Goal: Information Seeking & Learning: Find specific fact

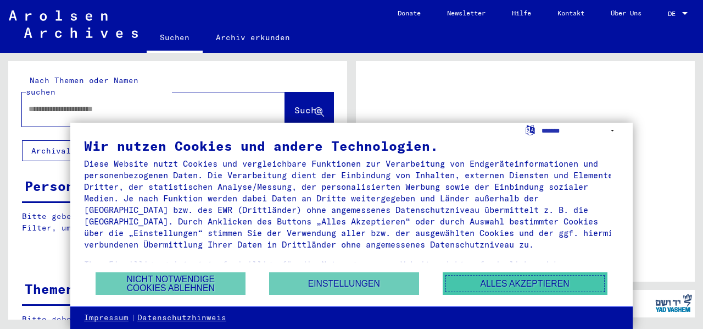
click at [485, 282] on button "Alles akzeptieren" at bounding box center [525, 283] width 165 height 23
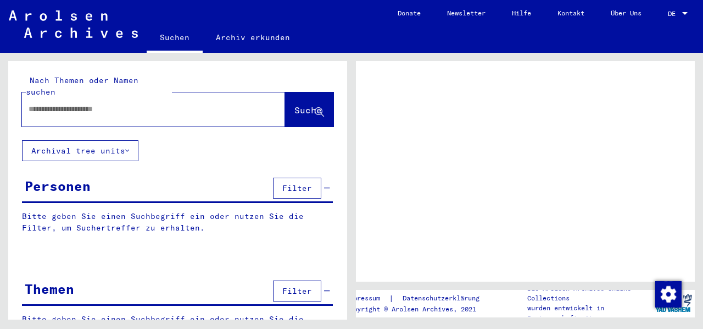
click at [686, 13] on div at bounding box center [685, 13] width 5 height 3
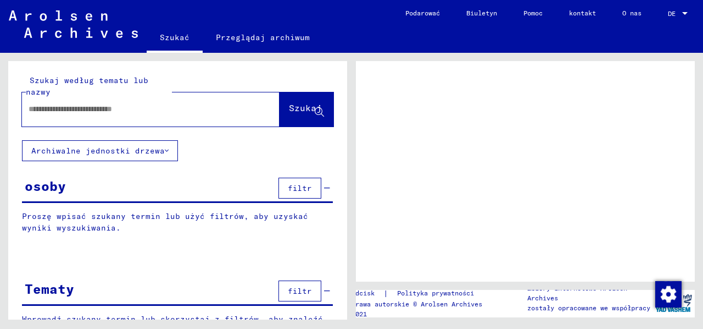
click at [684, 12] on div at bounding box center [685, 13] width 5 height 3
click at [669, 13] on font "DE" at bounding box center [672, 13] width 8 height 8
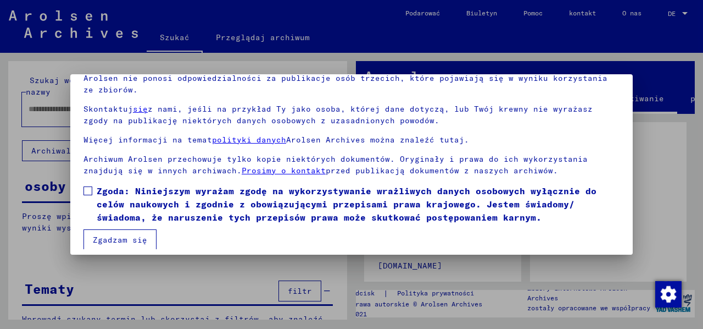
scroll to position [88, 0]
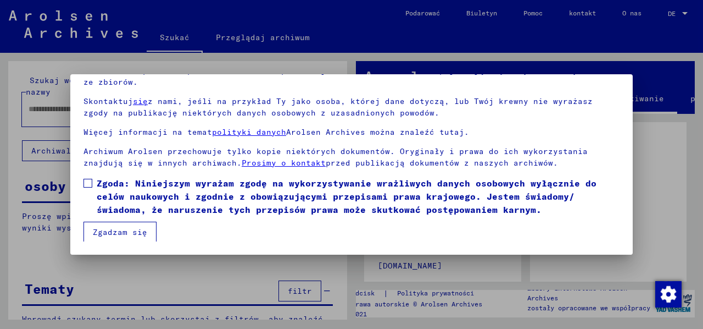
click at [119, 228] on font "Zgadzam się" at bounding box center [120, 232] width 54 height 10
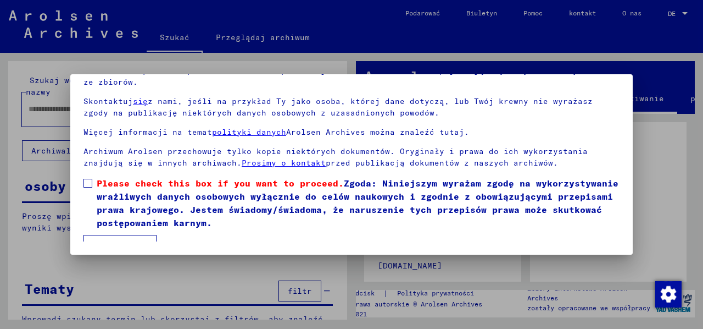
scroll to position [48, 0]
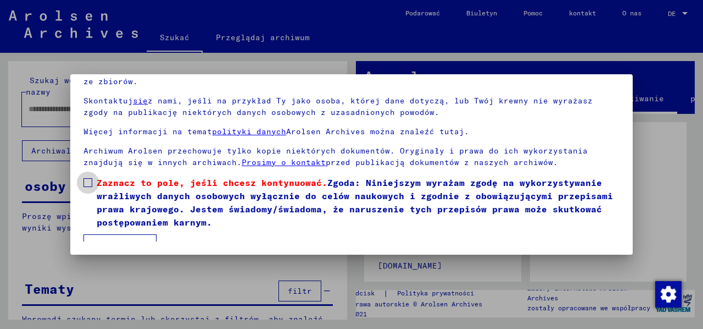
click at [90, 179] on span at bounding box center [88, 182] width 9 height 9
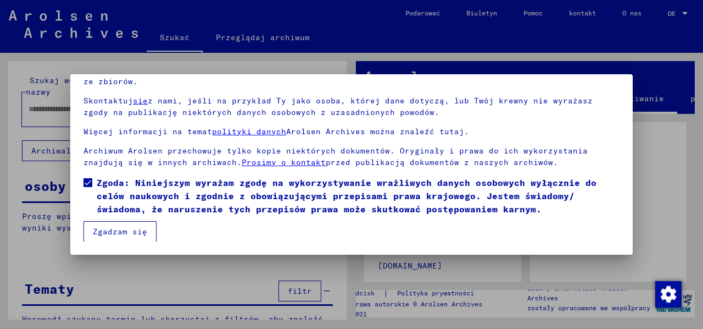
click at [108, 229] on font "Zgadzam się" at bounding box center [120, 231] width 54 height 10
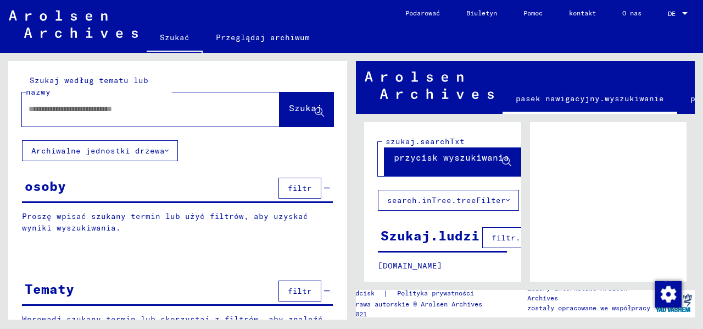
click at [92, 109] on input "text" at bounding box center [141, 109] width 225 height 12
type input "*******"
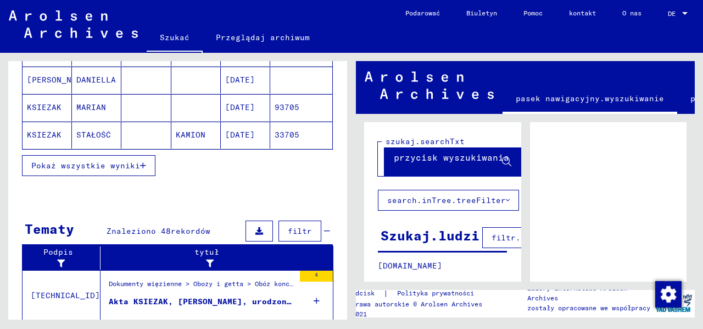
scroll to position [240, 0]
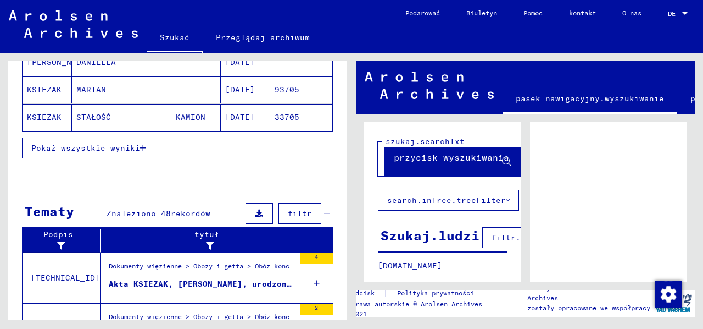
click at [97, 137] on button "Pokaż wszystkie wyniki" at bounding box center [89, 147] width 134 height 21
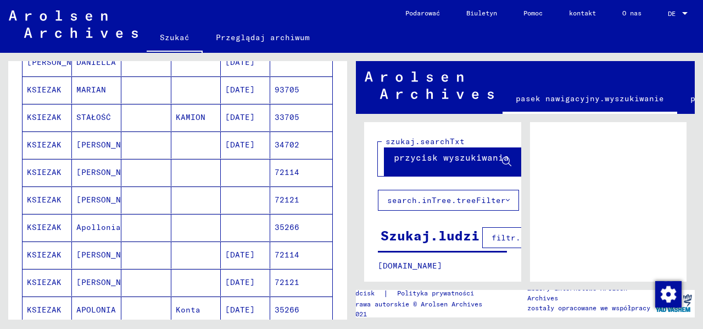
click at [104, 226] on font "Apollonia" at bounding box center [98, 227] width 45 height 10
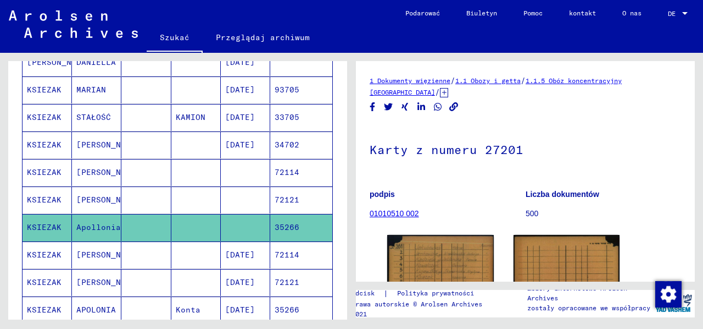
click at [92, 196] on font "[PERSON_NAME]" at bounding box center [108, 200] width 64 height 10
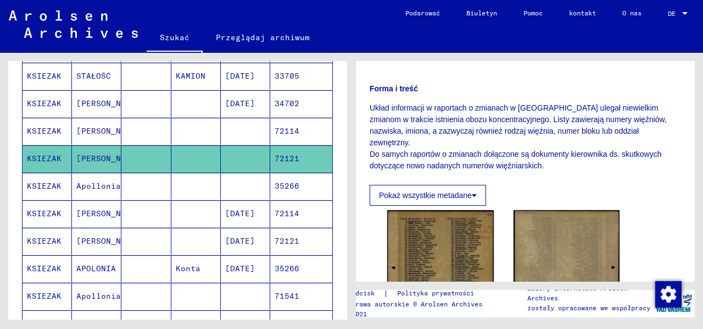
scroll to position [289, 0]
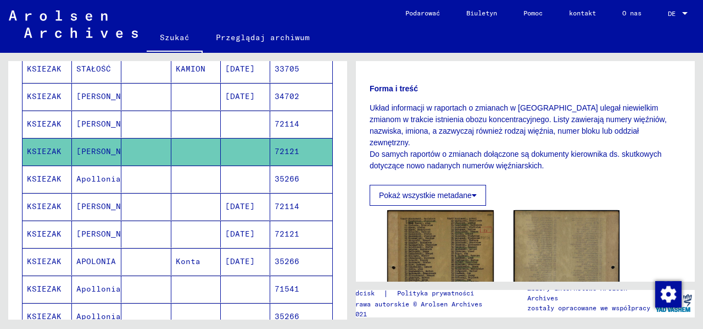
click at [90, 223] on mat-cell "[PERSON_NAME]" at bounding box center [96, 233] width 49 height 27
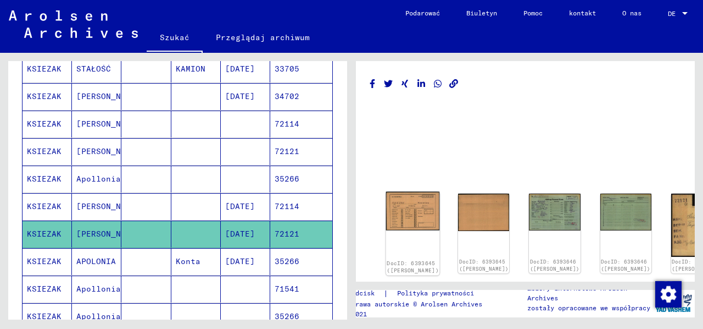
click at [403, 199] on img at bounding box center [413, 211] width 54 height 38
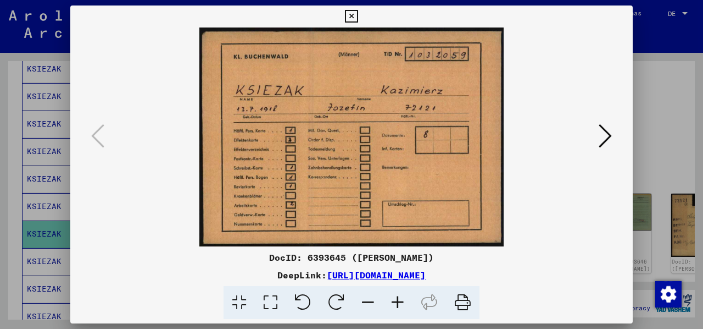
click at [348, 272] on font "[URL][DOMAIN_NAME]" at bounding box center [376, 274] width 99 height 11
click at [606, 136] on icon at bounding box center [605, 136] width 13 height 26
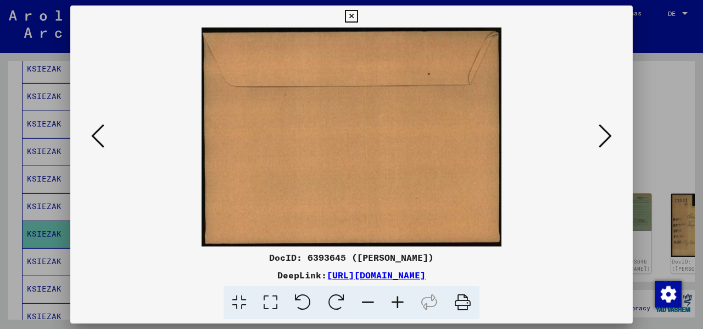
click at [606, 136] on icon at bounding box center [605, 136] width 13 height 26
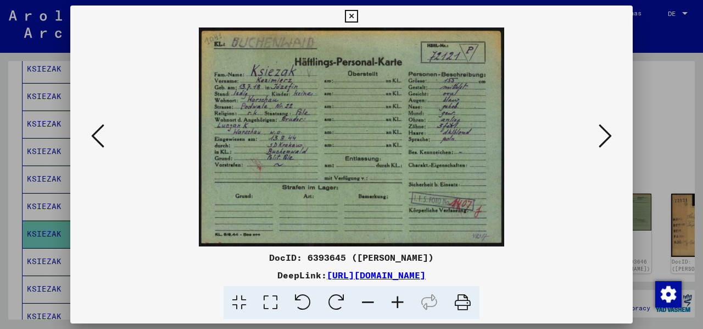
click at [606, 136] on icon at bounding box center [605, 136] width 13 height 26
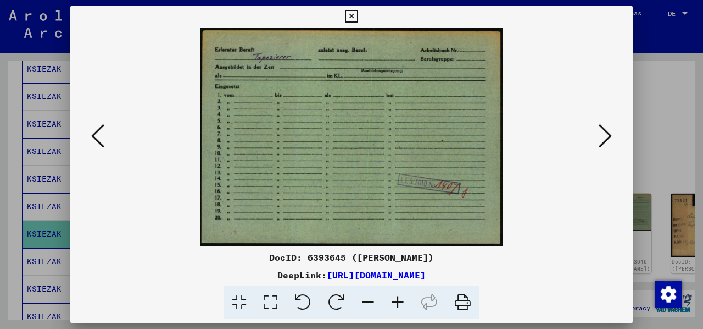
click at [606, 137] on icon at bounding box center [605, 136] width 13 height 26
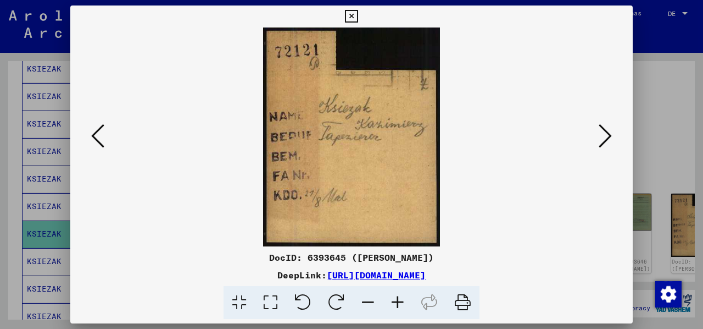
click at [606, 137] on icon at bounding box center [605, 136] width 13 height 26
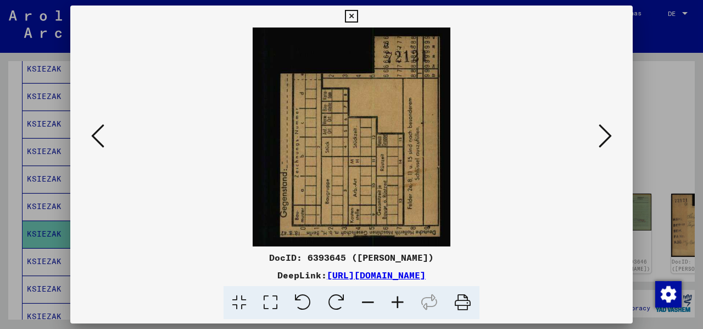
click at [606, 137] on icon at bounding box center [605, 136] width 13 height 26
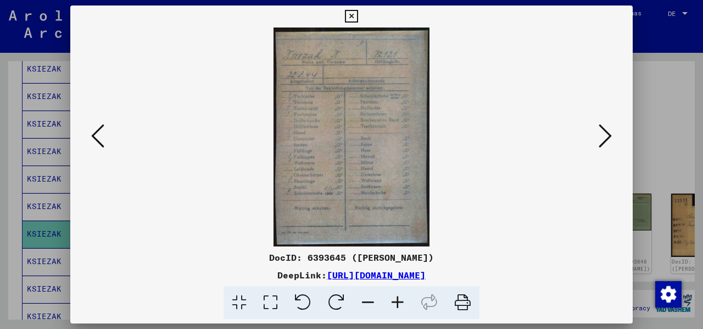
click at [606, 137] on icon at bounding box center [605, 136] width 13 height 26
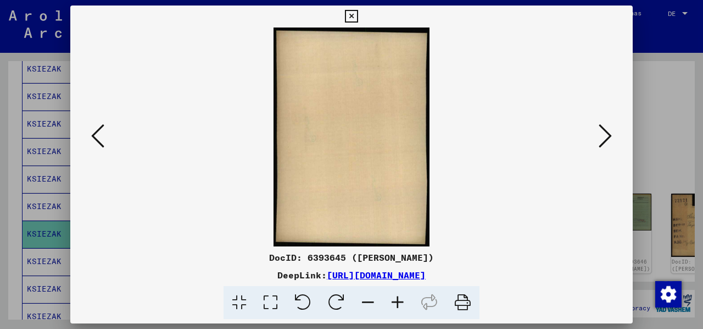
click at [606, 137] on icon at bounding box center [605, 136] width 13 height 26
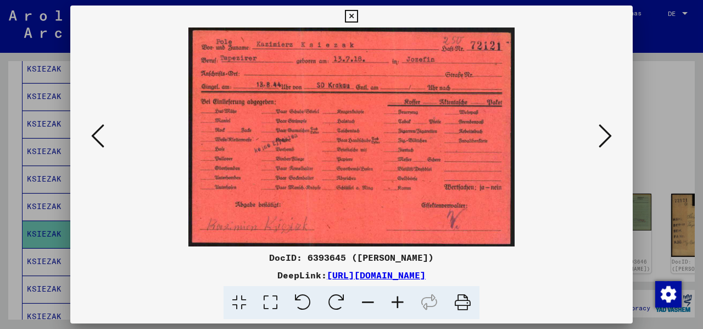
click at [606, 137] on icon at bounding box center [605, 136] width 13 height 26
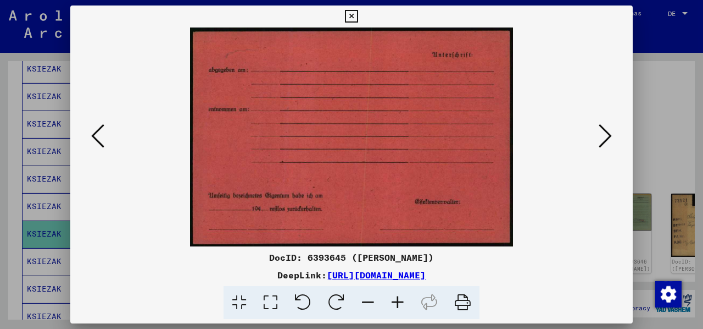
click at [606, 137] on icon at bounding box center [605, 136] width 13 height 26
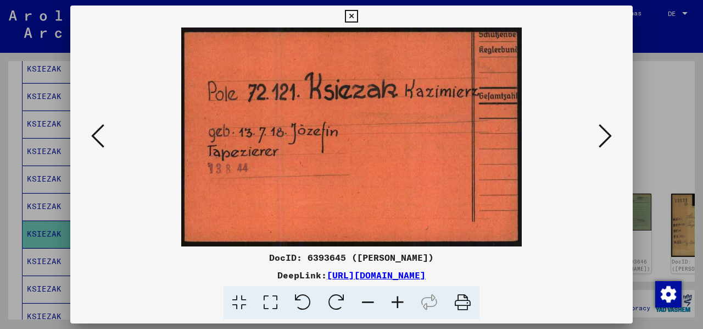
click at [606, 137] on icon at bounding box center [605, 136] width 13 height 26
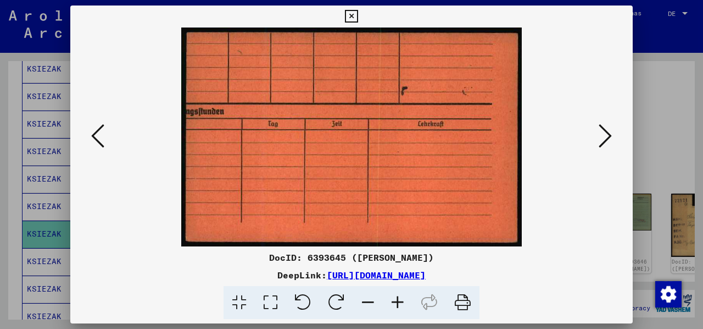
click at [606, 137] on icon at bounding box center [605, 136] width 13 height 26
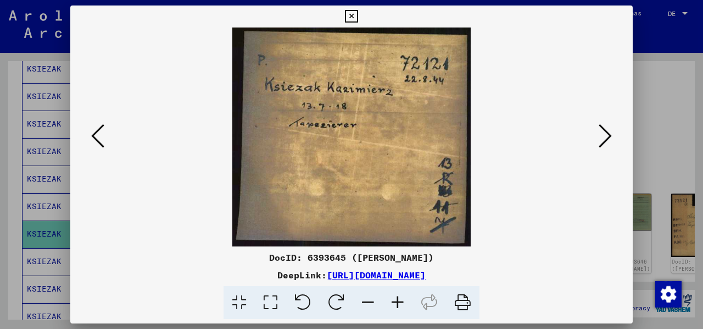
click at [606, 137] on icon at bounding box center [605, 136] width 13 height 26
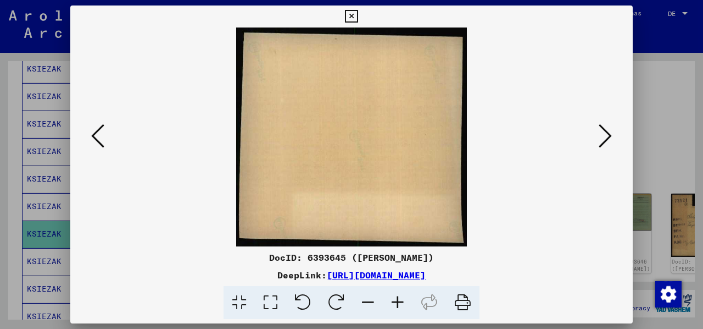
click at [606, 137] on icon at bounding box center [605, 136] width 13 height 26
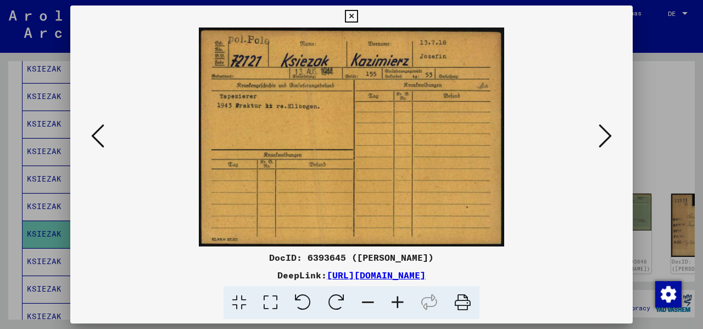
click at [607, 137] on icon at bounding box center [605, 136] width 13 height 26
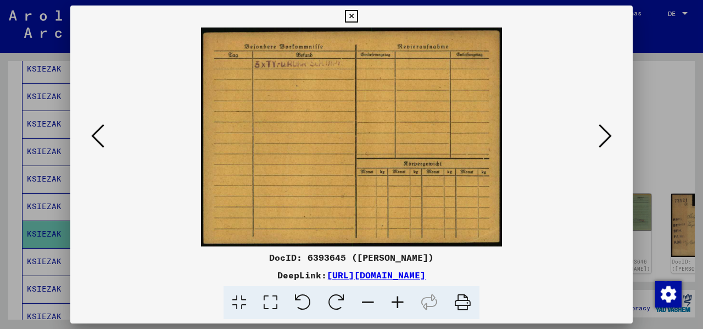
click at [607, 138] on icon at bounding box center [605, 136] width 13 height 26
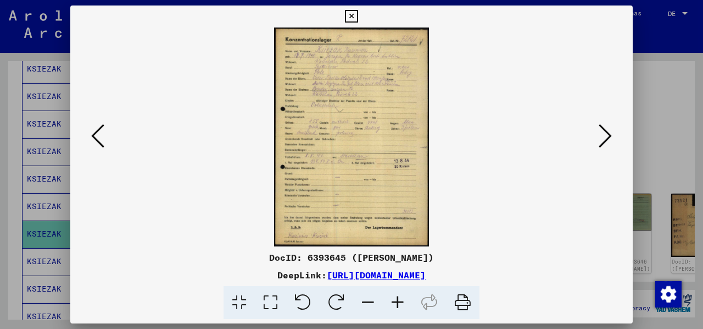
click at [397, 301] on icon at bounding box center [398, 303] width 30 height 34
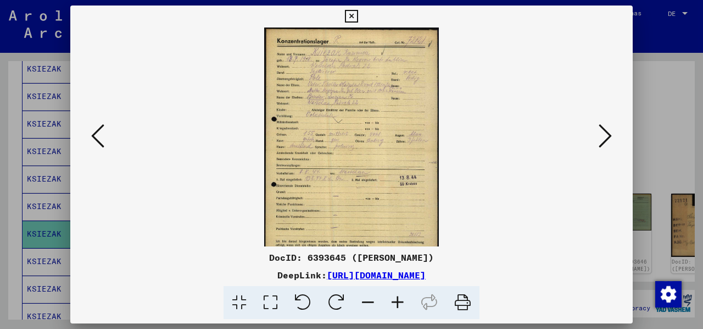
click at [397, 301] on icon at bounding box center [398, 303] width 30 height 34
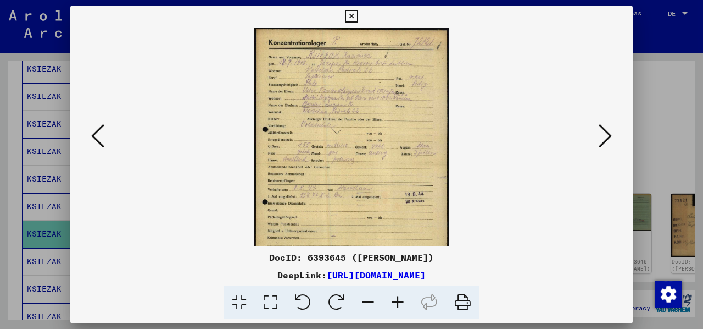
click at [397, 301] on icon at bounding box center [398, 303] width 30 height 34
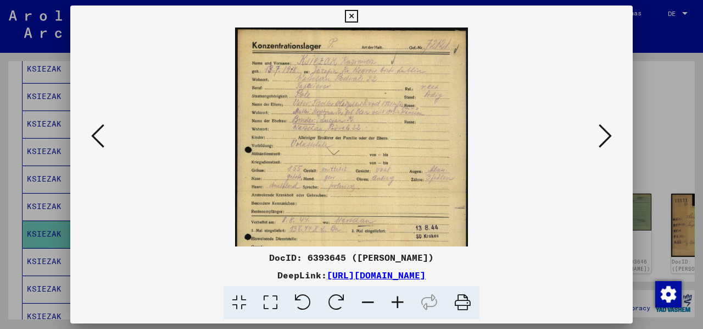
click at [397, 301] on icon at bounding box center [398, 303] width 30 height 34
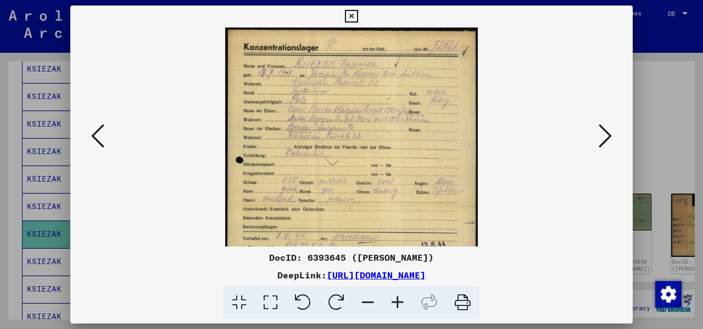
click at [397, 301] on icon at bounding box center [398, 303] width 30 height 34
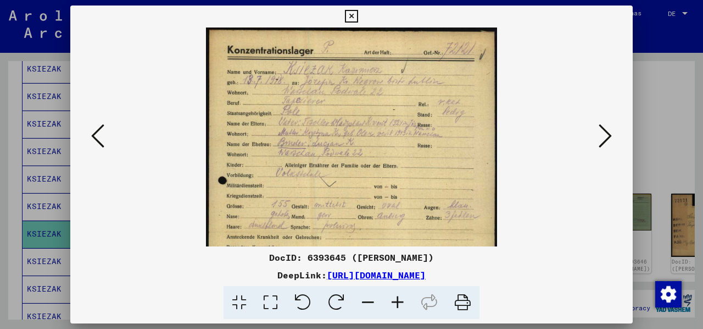
click at [397, 301] on icon at bounding box center [398, 303] width 30 height 34
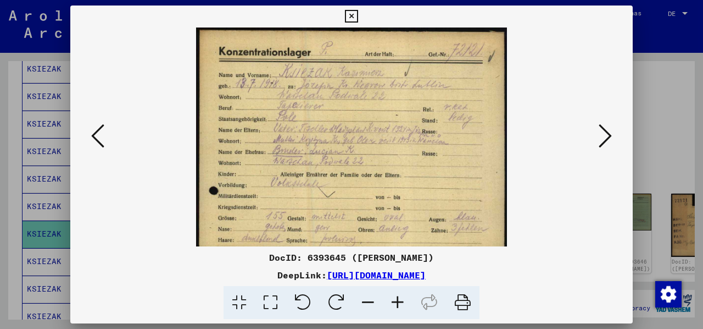
click at [397, 301] on icon at bounding box center [398, 303] width 30 height 34
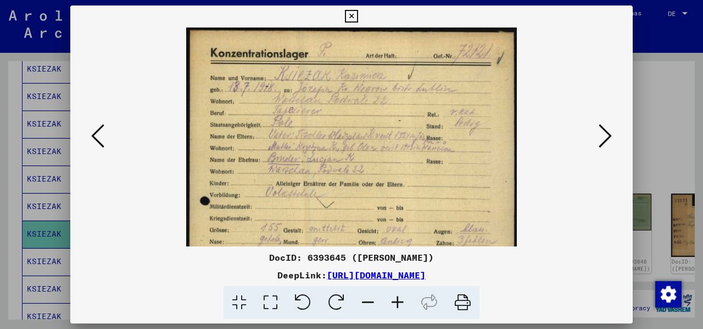
click at [397, 301] on icon at bounding box center [398, 303] width 30 height 34
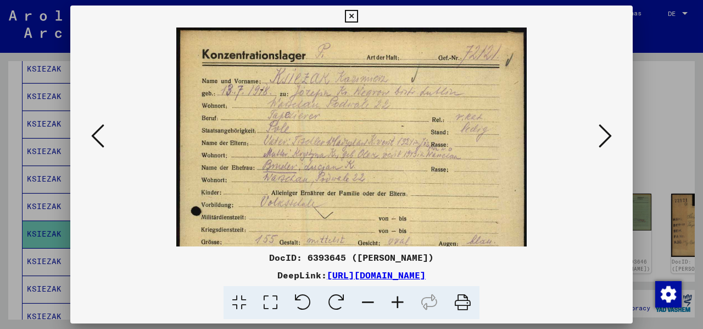
click at [397, 301] on icon at bounding box center [398, 303] width 30 height 34
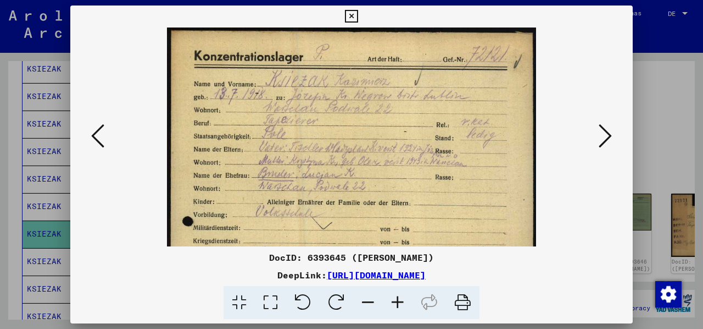
click at [397, 301] on icon at bounding box center [398, 303] width 30 height 34
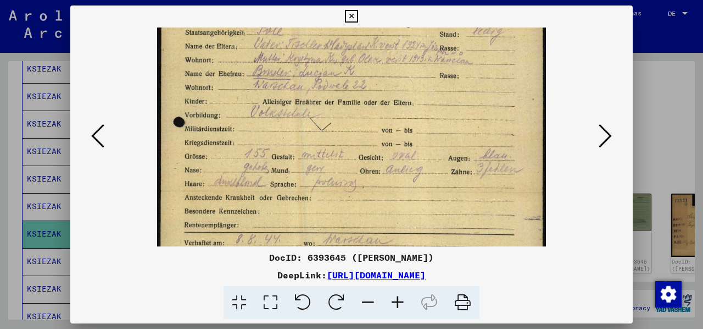
scroll to position [128, 0]
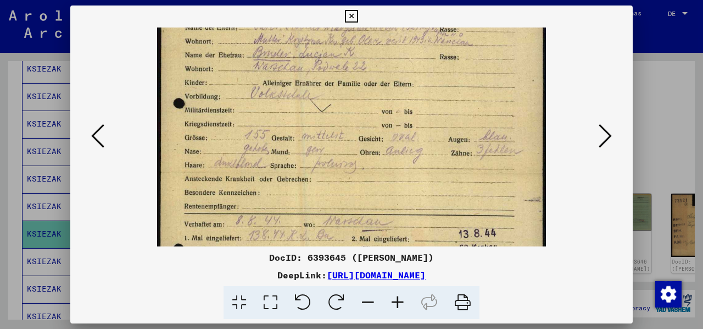
drag, startPoint x: 322, startPoint y: 217, endPoint x: 346, endPoint y: 90, distance: 128.6
click at [346, 90] on img at bounding box center [351, 173] width 389 height 548
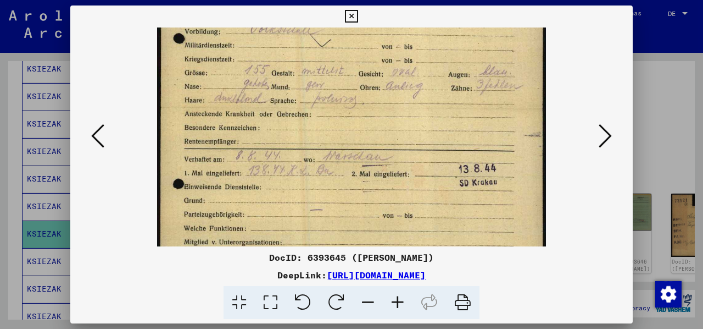
scroll to position [195, 0]
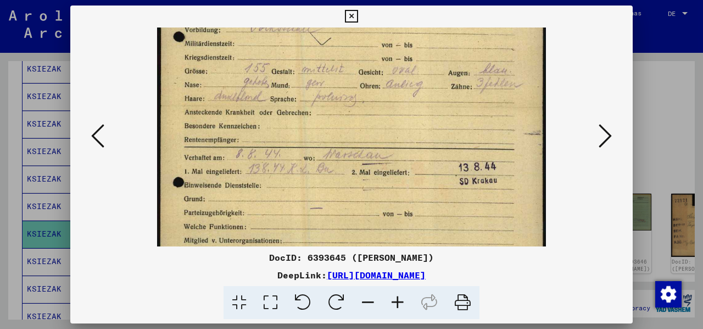
drag, startPoint x: 354, startPoint y: 172, endPoint x: 353, endPoint y: 109, distance: 62.7
click at [353, 108] on img at bounding box center [351, 107] width 389 height 548
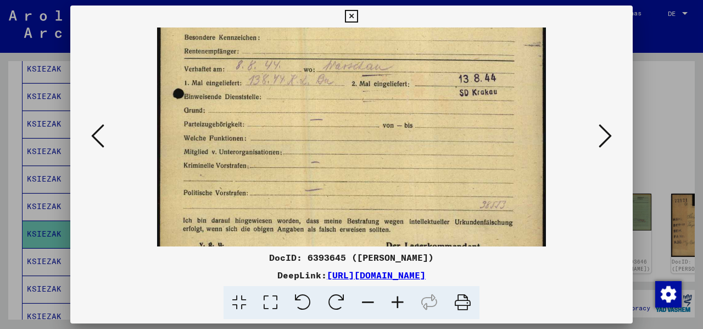
scroll to position [282, 0]
drag, startPoint x: 342, startPoint y: 170, endPoint x: 350, endPoint y: 85, distance: 85.5
click at [350, 85] on img at bounding box center [351, 19] width 389 height 548
click at [606, 132] on icon at bounding box center [605, 136] width 13 height 26
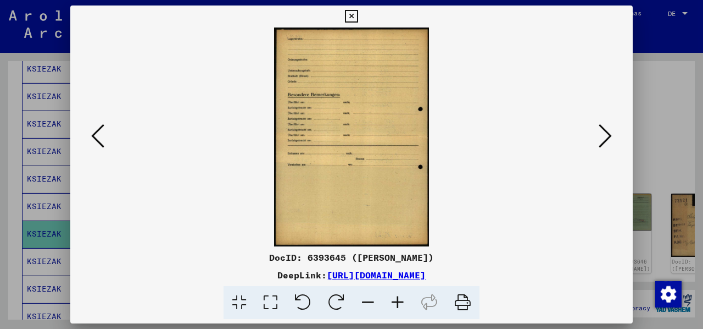
click at [606, 132] on icon at bounding box center [605, 136] width 13 height 26
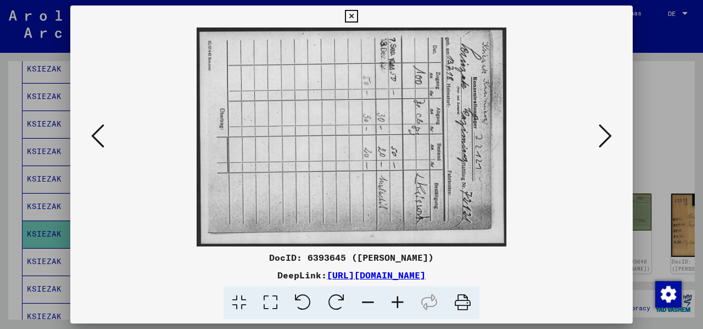
click at [606, 132] on icon at bounding box center [605, 136] width 13 height 26
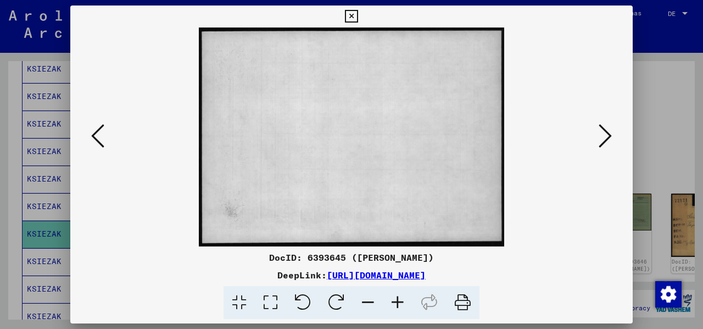
click at [606, 132] on icon at bounding box center [605, 136] width 13 height 26
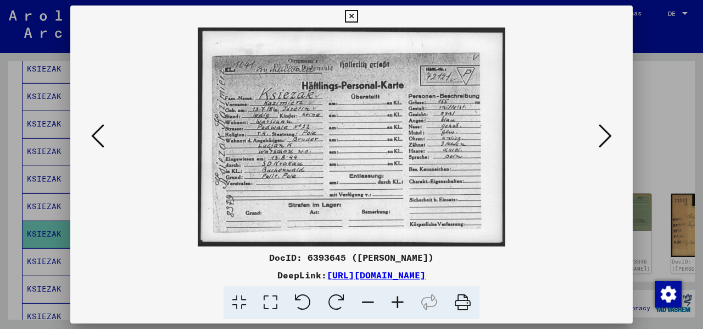
click at [607, 132] on icon at bounding box center [605, 136] width 13 height 26
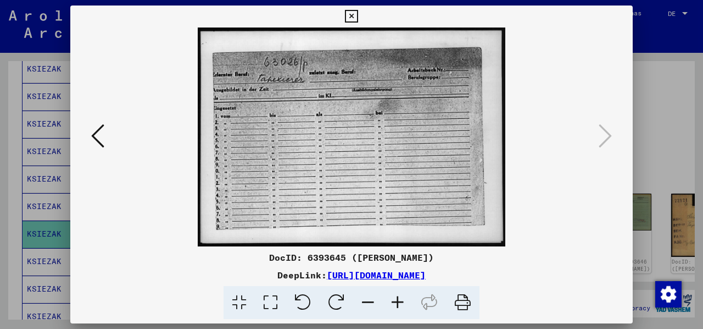
click at [354, 16] on icon at bounding box center [351, 16] width 13 height 13
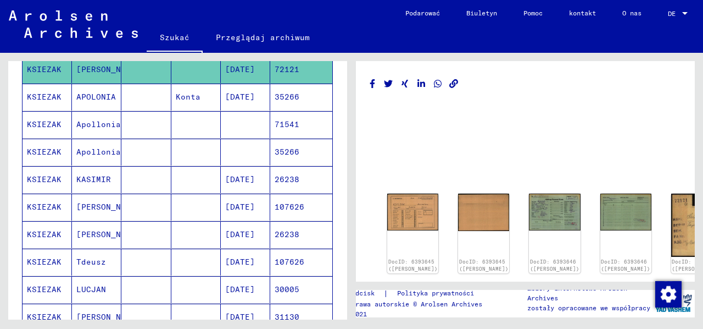
scroll to position [467, 0]
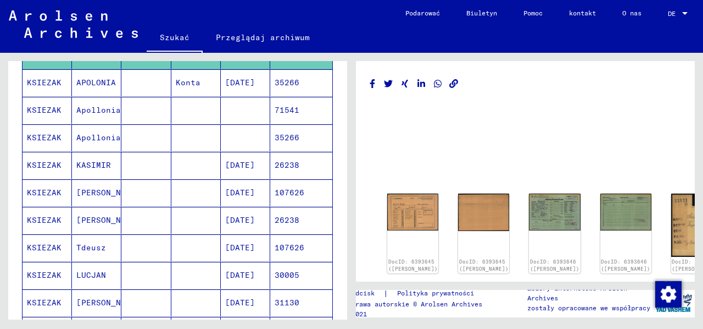
click at [88, 187] on font "[PERSON_NAME]" at bounding box center [108, 192] width 64 height 10
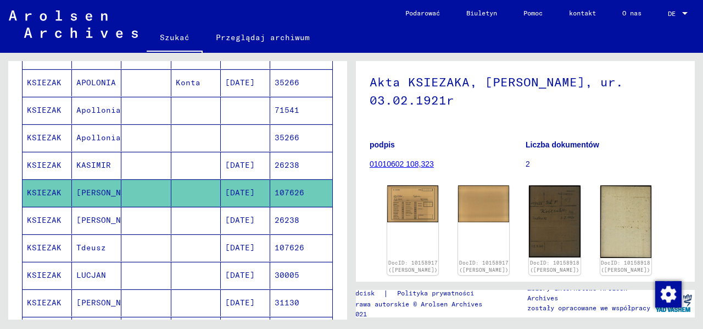
scroll to position [69, 0]
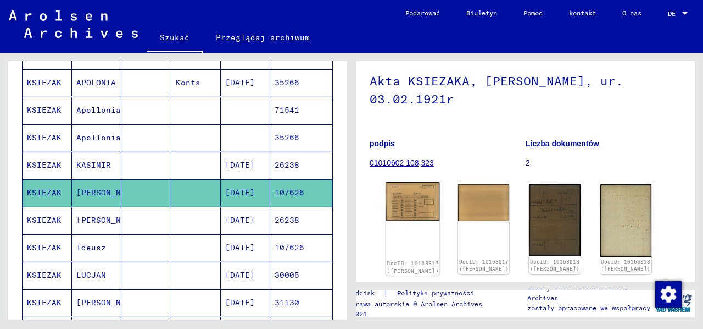
click at [400, 189] on img at bounding box center [413, 201] width 54 height 38
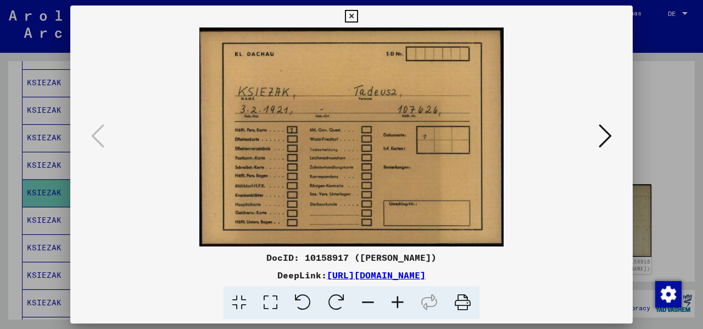
click at [605, 136] on icon at bounding box center [605, 136] width 13 height 26
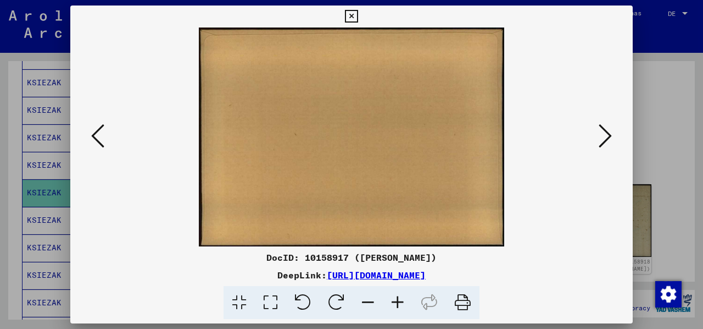
click at [605, 136] on icon at bounding box center [605, 136] width 13 height 26
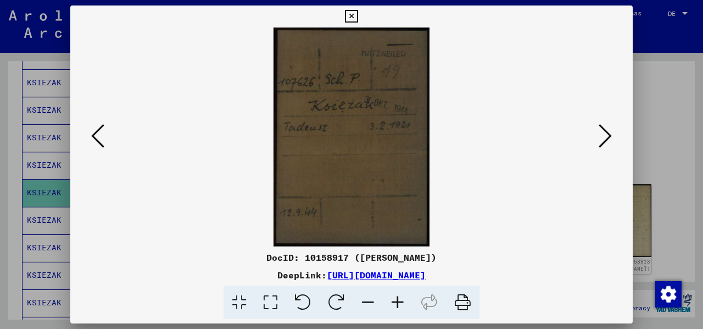
click at [605, 136] on icon at bounding box center [605, 136] width 13 height 26
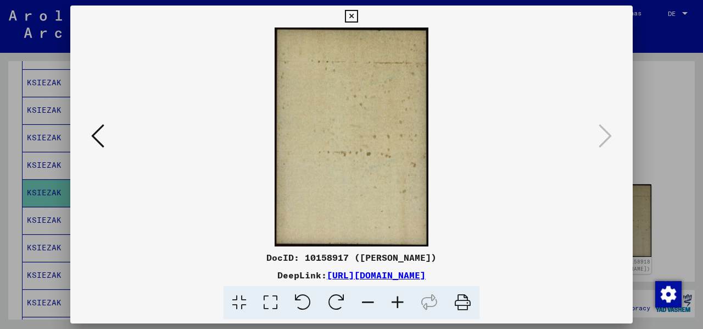
click at [348, 16] on icon at bounding box center [351, 16] width 13 height 13
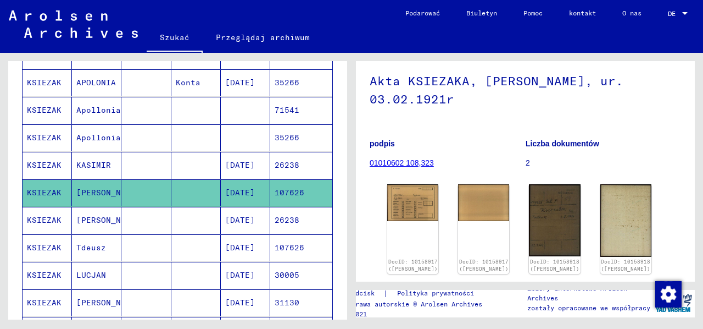
click at [86, 242] on font "Tdeusz" at bounding box center [91, 247] width 30 height 10
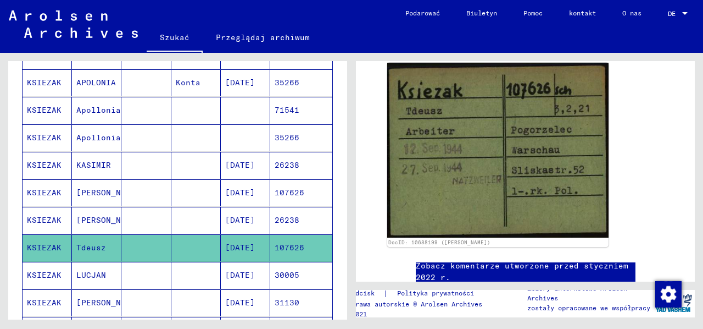
scroll to position [192, 0]
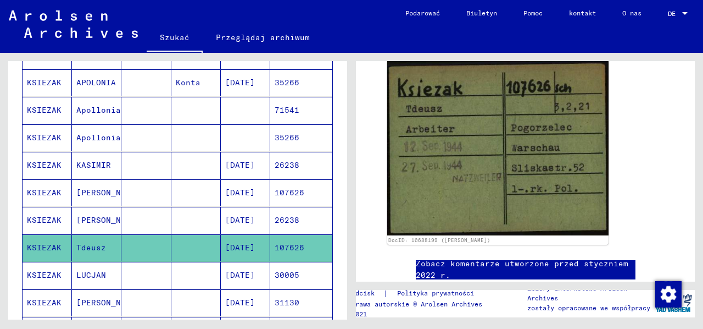
click at [89, 215] on font "[PERSON_NAME]" at bounding box center [108, 220] width 64 height 10
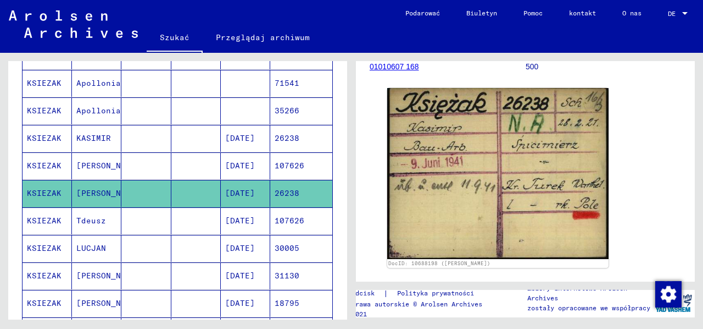
scroll to position [495, 0]
click at [101, 242] on font "LUCJAN" at bounding box center [91, 247] width 30 height 10
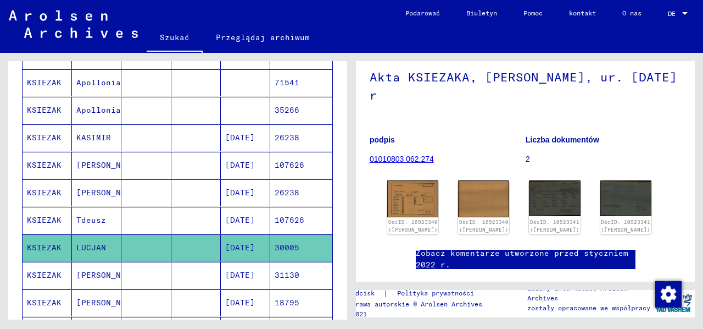
scroll to position [110, 0]
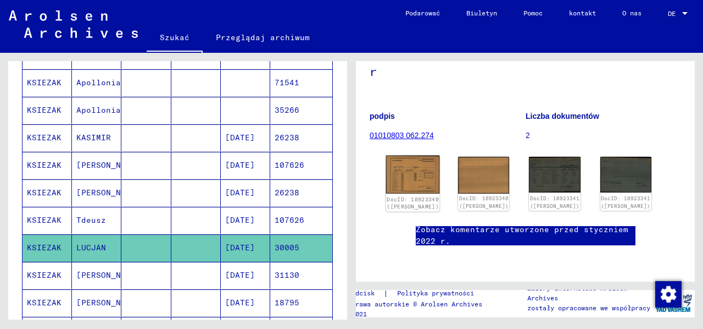
click at [403, 167] on img at bounding box center [413, 175] width 54 height 38
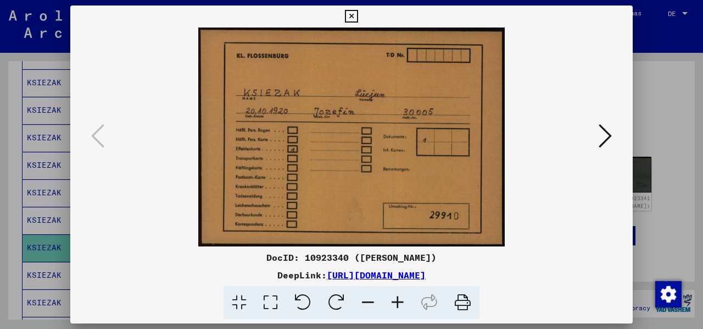
click at [607, 131] on icon at bounding box center [605, 136] width 13 height 26
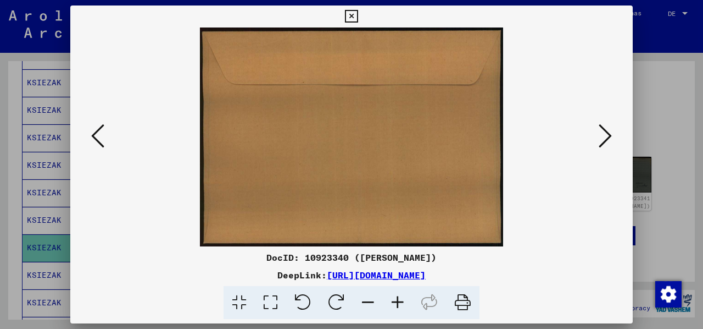
click at [607, 131] on icon at bounding box center [605, 136] width 13 height 26
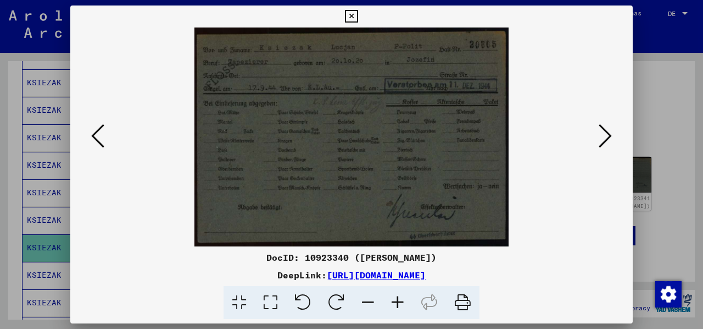
click at [606, 135] on icon at bounding box center [605, 136] width 13 height 26
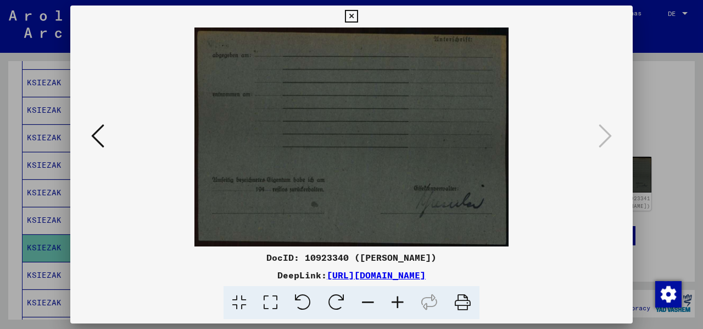
click at [350, 15] on icon at bounding box center [351, 16] width 13 height 13
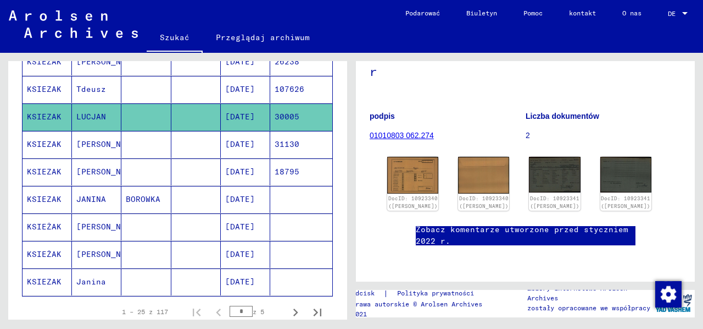
scroll to position [660, 0]
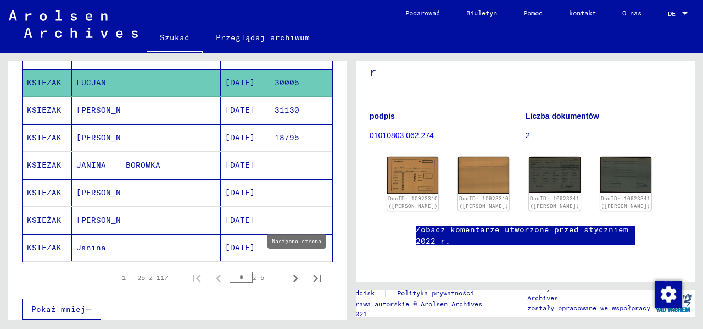
click at [288, 270] on icon "Następna strona" at bounding box center [295, 277] width 15 height 15
type input "*"
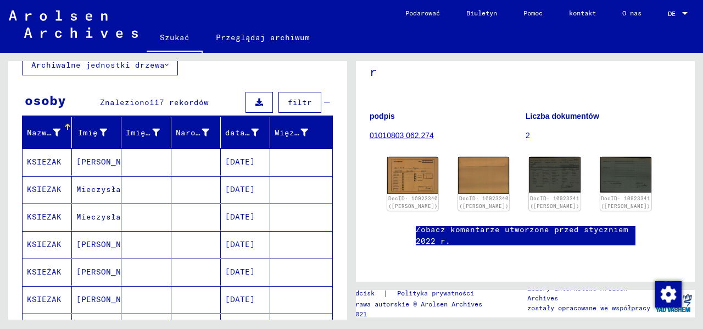
scroll to position [124, 0]
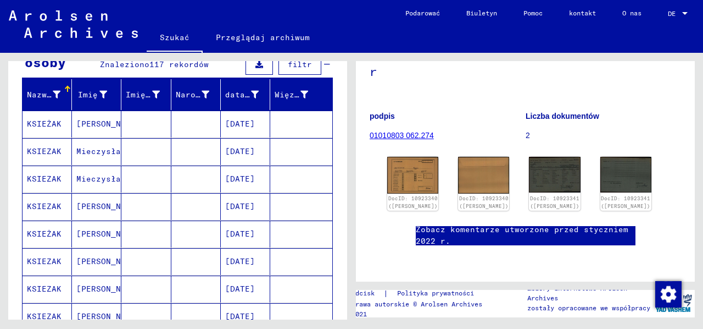
click at [98, 146] on font "Mieczysław" at bounding box center [100, 152] width 49 height 12
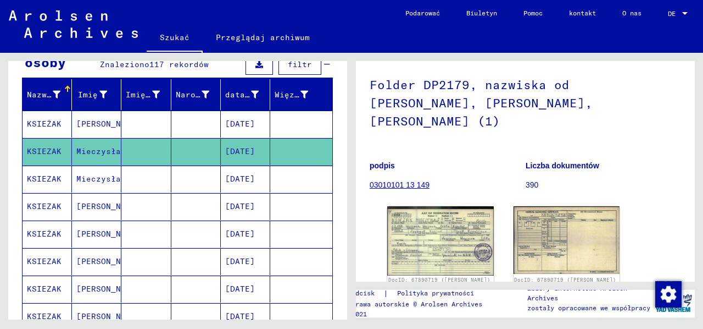
scroll to position [82, 0]
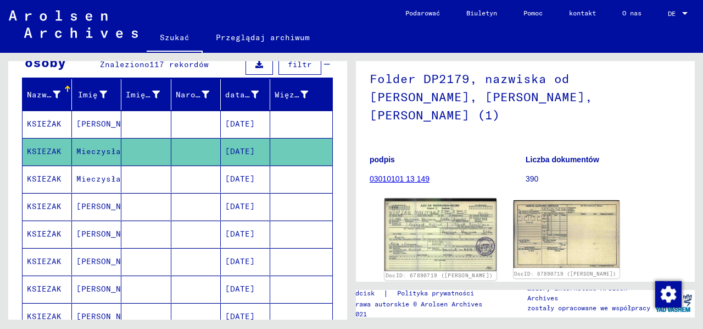
click at [448, 207] on img at bounding box center [441, 234] width 112 height 73
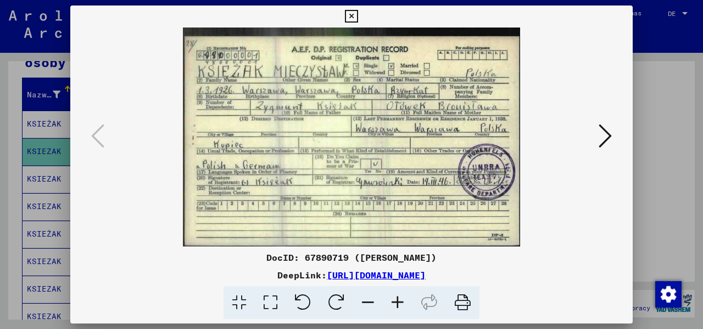
click at [352, 15] on icon at bounding box center [351, 16] width 13 height 13
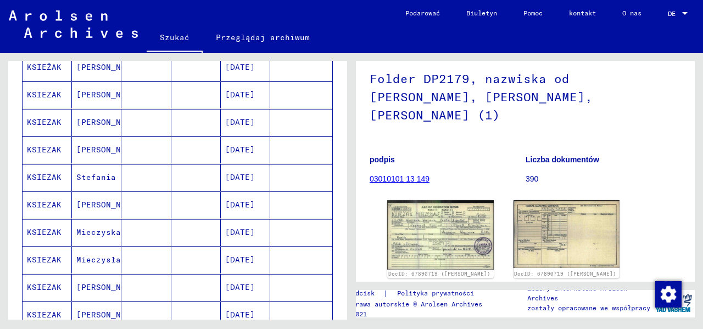
scroll to position [295, 0]
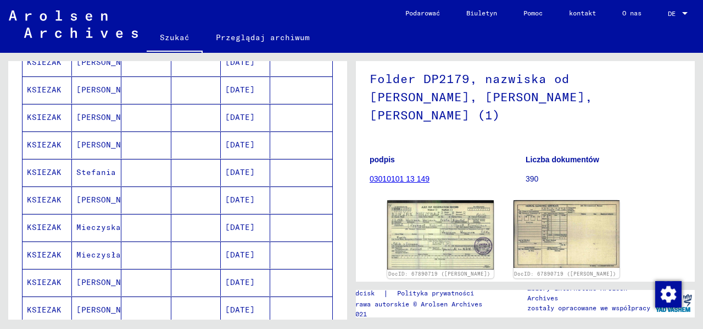
click at [86, 194] on font "[PERSON_NAME]" at bounding box center [108, 200] width 64 height 12
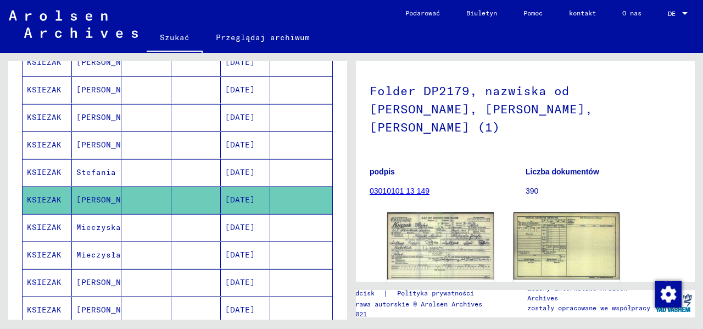
scroll to position [82, 0]
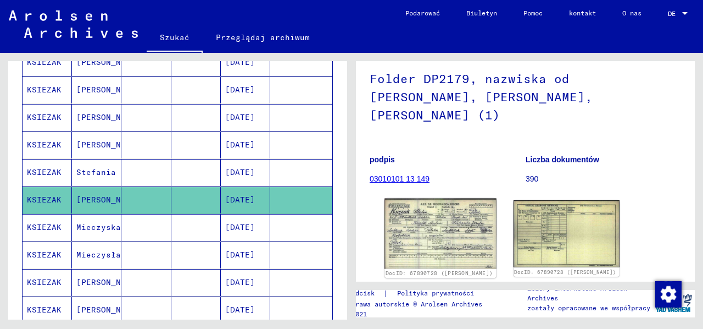
click at [444, 209] on img at bounding box center [441, 233] width 112 height 70
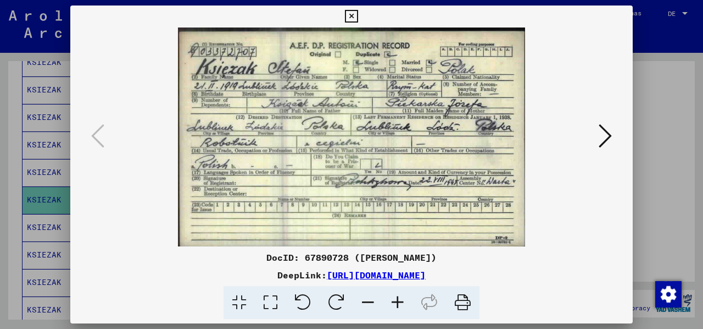
click at [348, 15] on icon at bounding box center [351, 16] width 13 height 13
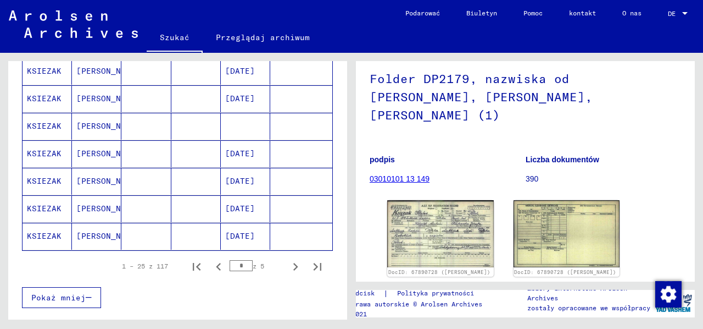
scroll to position [702, 0]
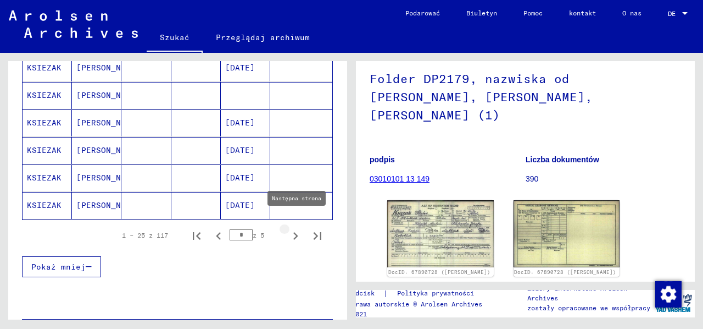
click at [288, 228] on icon "Następna strona" at bounding box center [295, 235] width 15 height 15
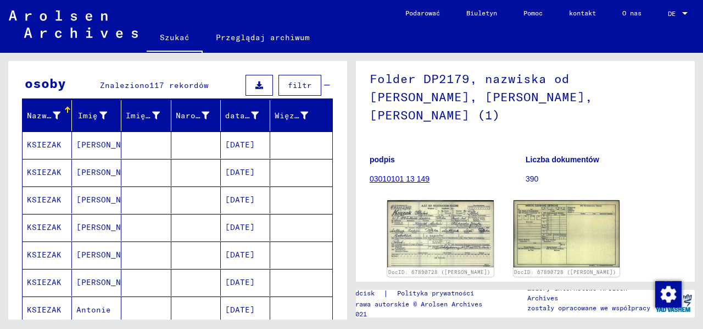
scroll to position [180, 0]
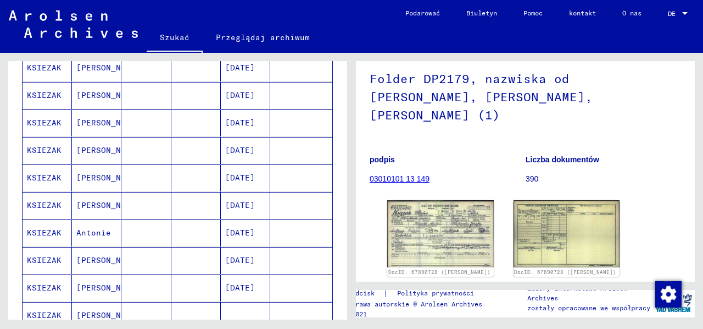
click at [82, 91] on font "[PERSON_NAME]" at bounding box center [108, 95] width 64 height 10
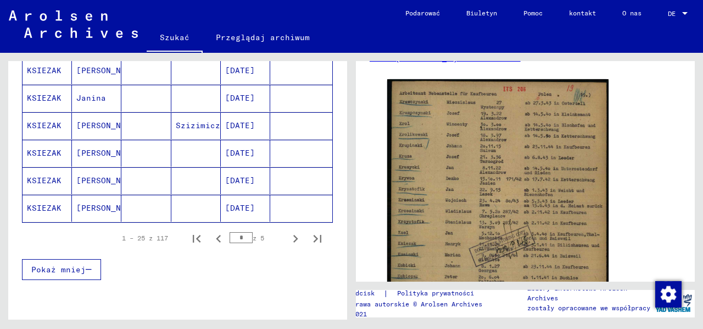
scroll to position [716, 0]
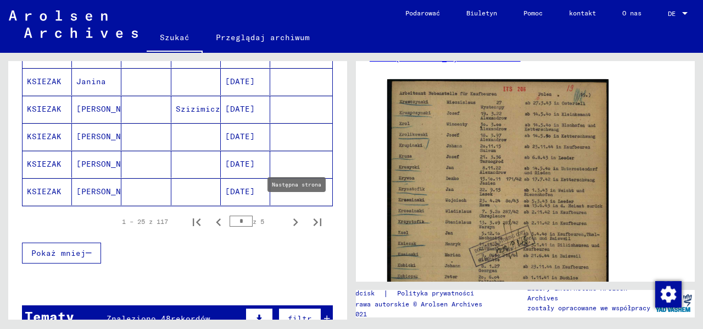
click at [288, 214] on icon "Następna strona" at bounding box center [295, 221] width 15 height 15
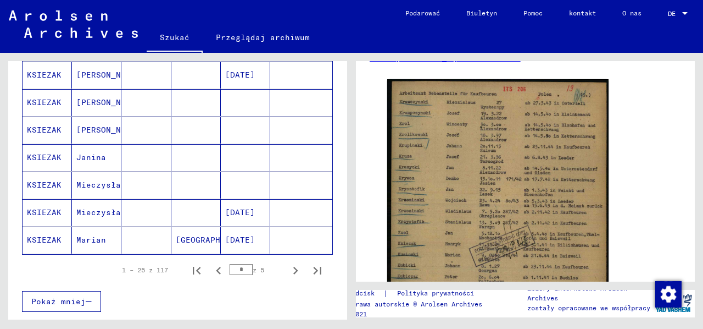
scroll to position [668, 0]
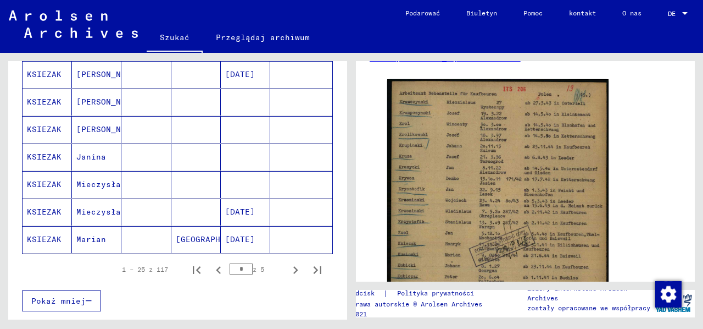
click at [108, 180] on font "Mieczysław" at bounding box center [100, 185] width 49 height 12
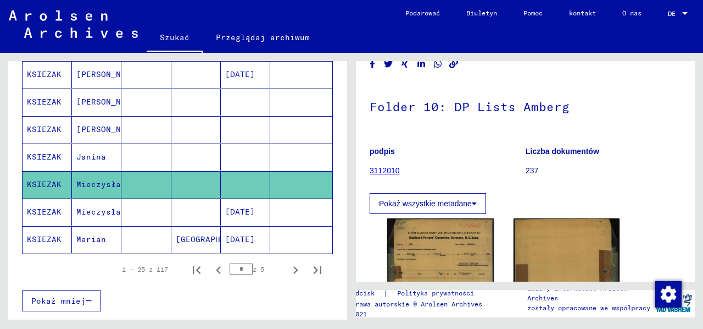
scroll to position [124, 0]
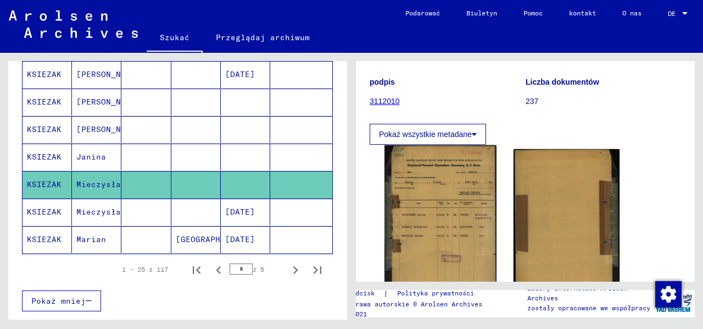
click at [441, 199] on img at bounding box center [441, 220] width 112 height 151
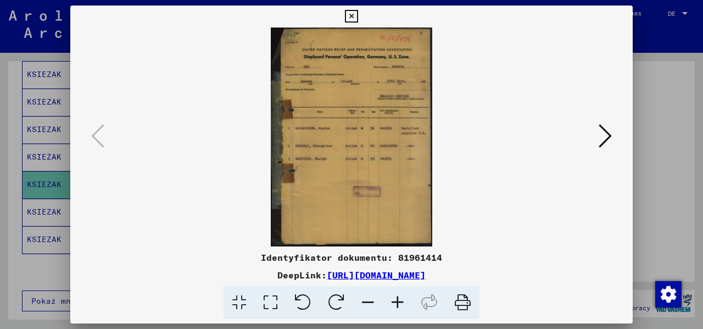
click at [352, 13] on icon at bounding box center [351, 16] width 13 height 13
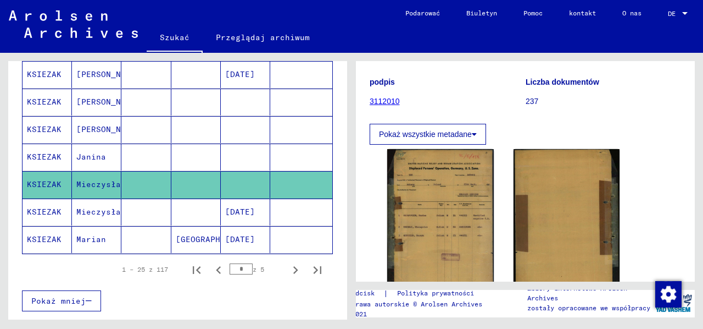
click at [82, 234] on font "Marian" at bounding box center [91, 239] width 30 height 10
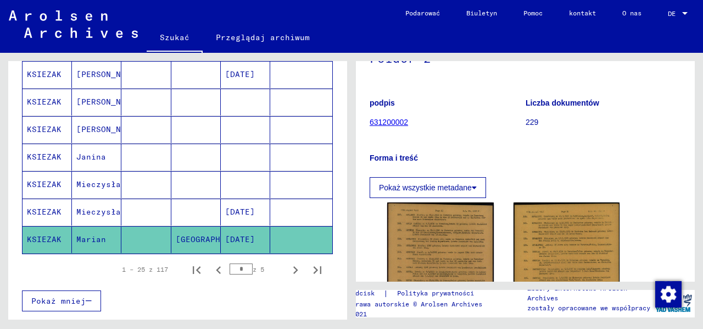
scroll to position [130, 0]
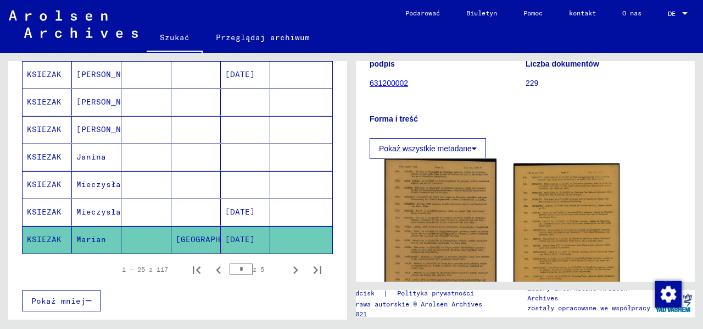
click at [431, 232] on img at bounding box center [441, 250] width 112 height 182
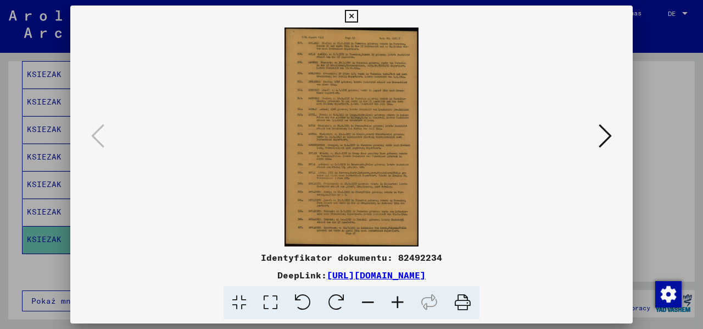
click at [350, 12] on icon at bounding box center [351, 16] width 13 height 13
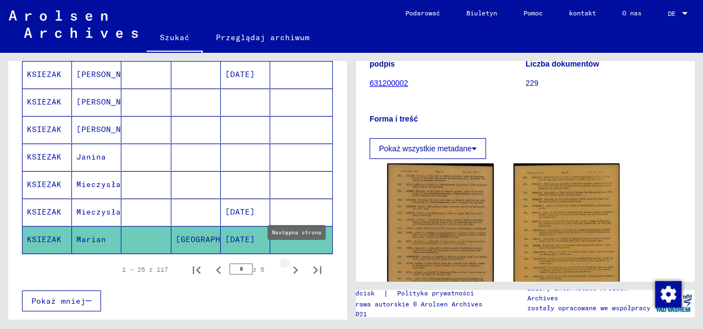
click at [288, 263] on icon "Następna strona" at bounding box center [295, 269] width 15 height 15
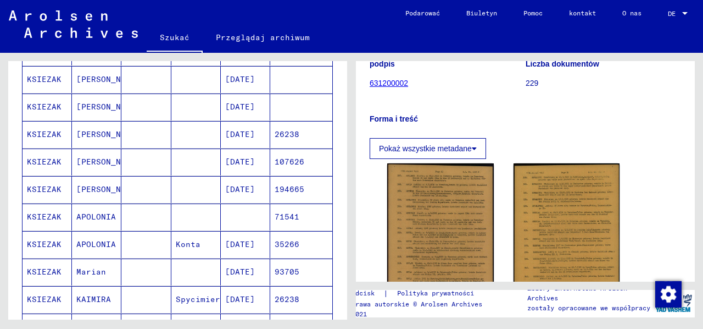
scroll to position [221, 0]
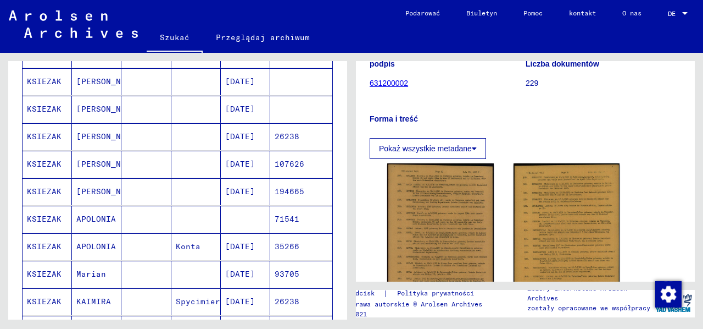
click at [51, 186] on font "KSIEZAK" at bounding box center [44, 191] width 35 height 10
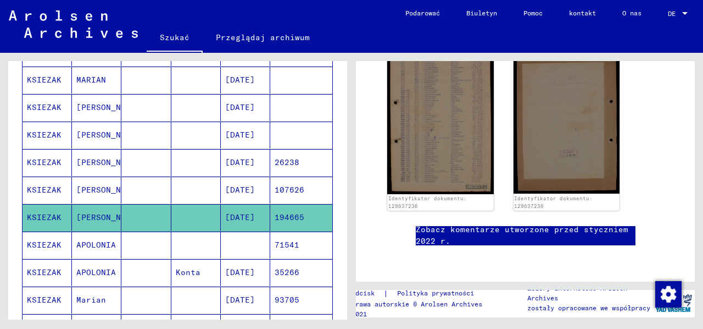
scroll to position [193, 0]
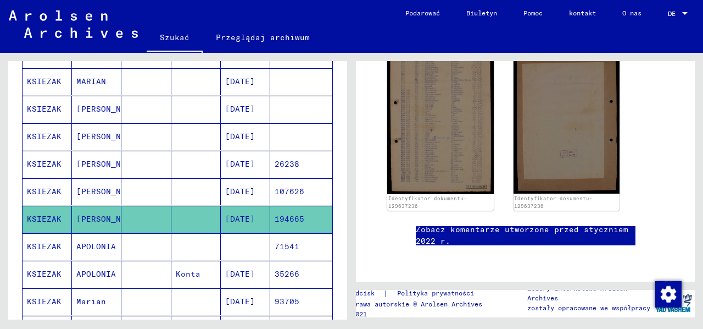
click at [101, 159] on font "[PERSON_NAME]" at bounding box center [108, 164] width 64 height 10
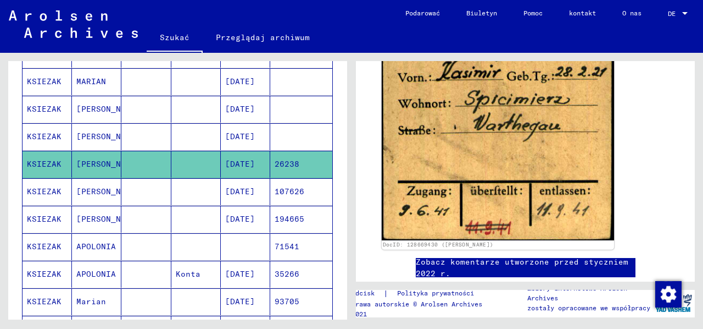
scroll to position [275, 0]
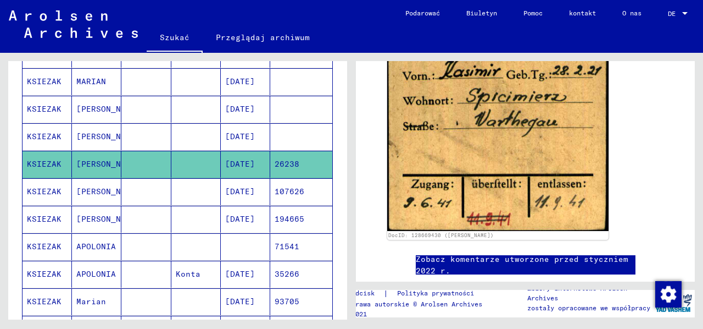
click at [101, 135] on font "[PERSON_NAME]" at bounding box center [108, 136] width 64 height 10
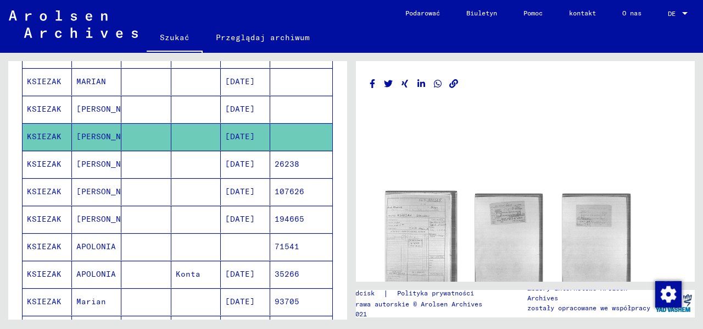
click at [432, 219] on img at bounding box center [421, 239] width 71 height 97
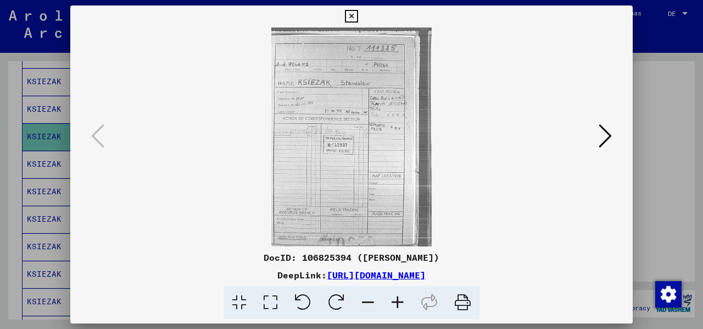
click at [351, 16] on icon at bounding box center [351, 16] width 13 height 13
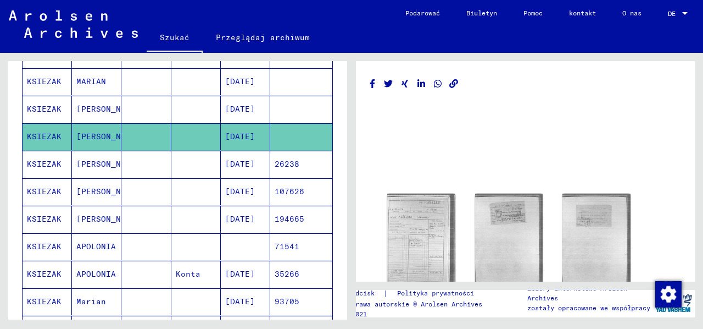
click at [95, 104] on font "[PERSON_NAME]" at bounding box center [108, 109] width 64 height 10
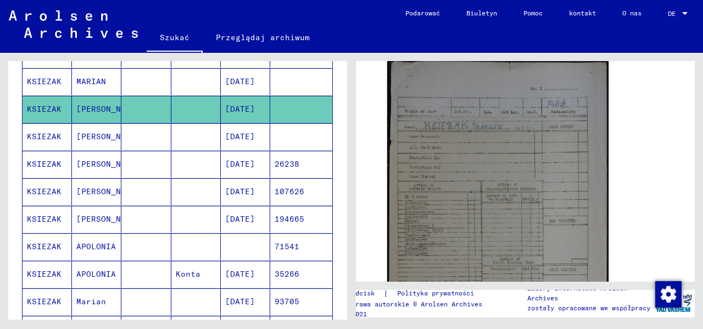
scroll to position [144, 0]
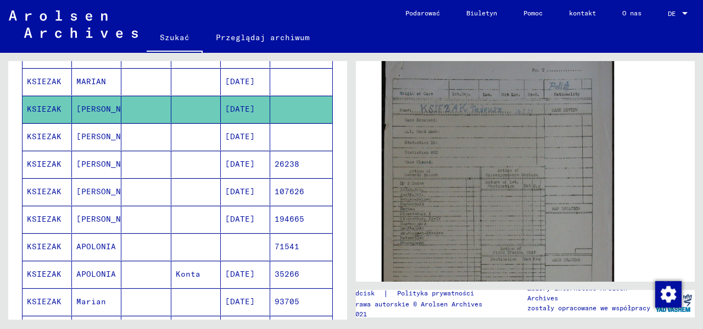
click at [489, 154] on img at bounding box center [498, 228] width 232 height 374
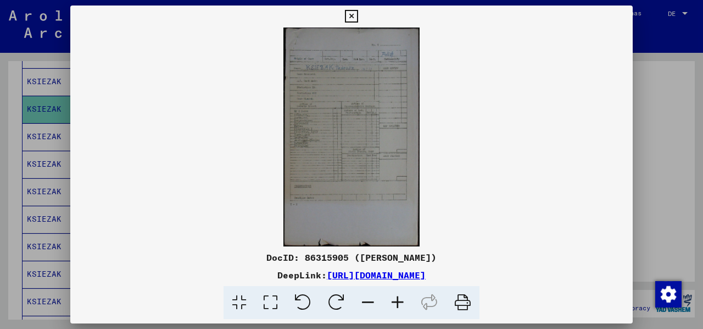
click at [396, 299] on icon at bounding box center [398, 303] width 30 height 34
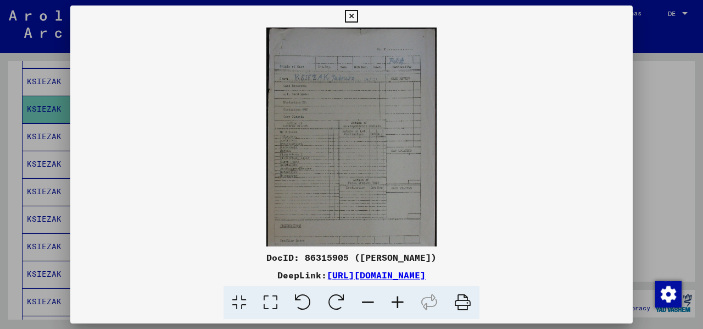
click at [396, 299] on icon at bounding box center [398, 303] width 30 height 34
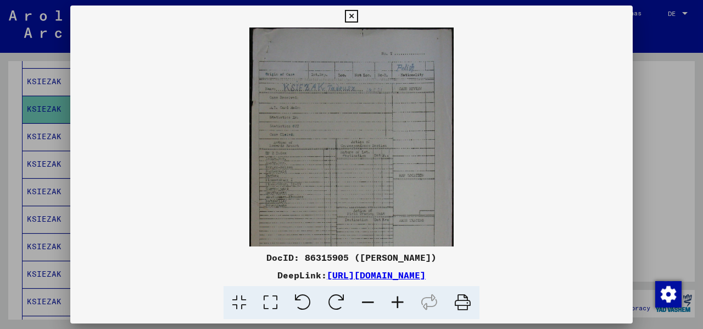
click at [397, 300] on icon at bounding box center [398, 303] width 30 height 34
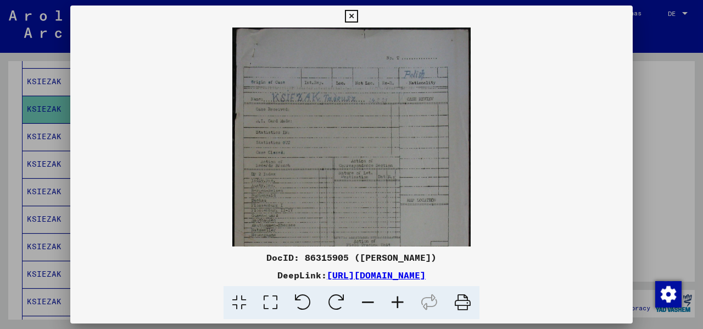
click at [398, 302] on icon at bounding box center [398, 303] width 30 height 34
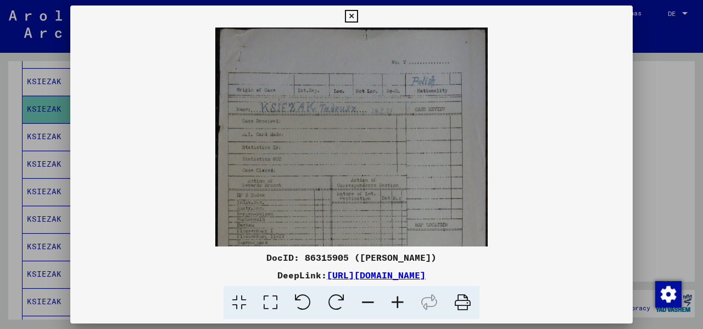
click at [398, 302] on icon at bounding box center [398, 303] width 30 height 34
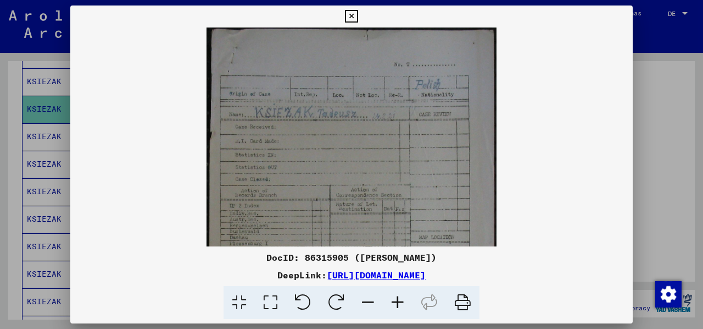
click at [398, 302] on icon at bounding box center [398, 303] width 30 height 34
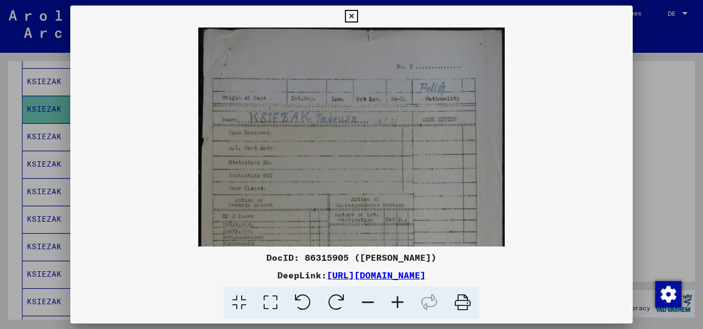
click at [354, 15] on icon at bounding box center [351, 16] width 13 height 13
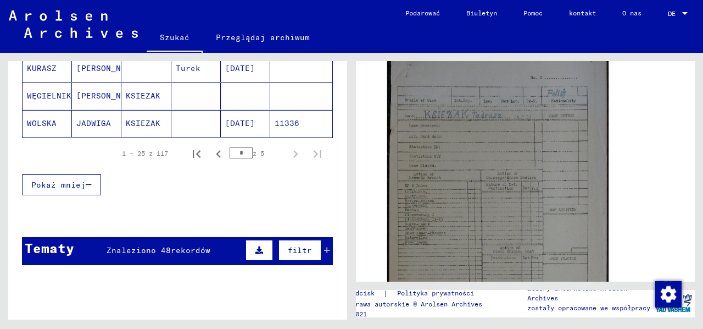
scroll to position [562, 0]
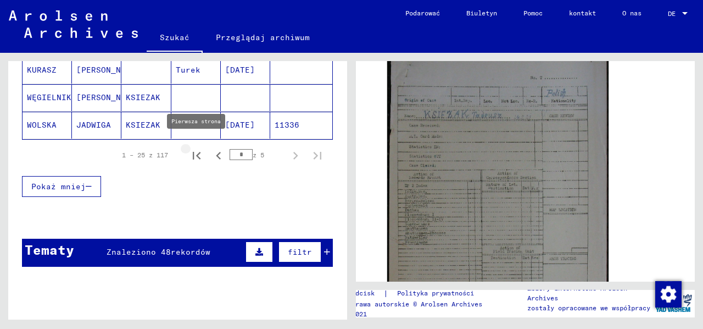
click at [191, 148] on icon "Pierwsza strona" at bounding box center [196, 155] width 15 height 15
type input "*"
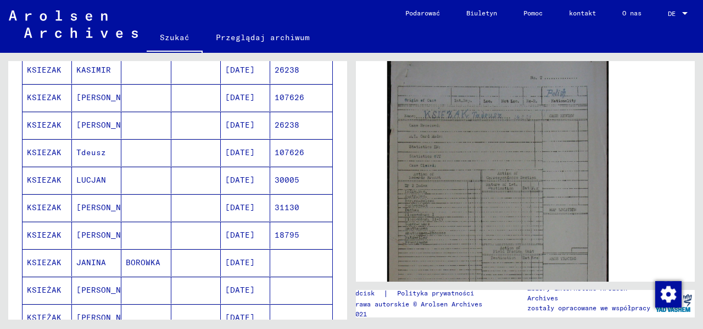
click at [91, 175] on font "LUCJAN" at bounding box center [91, 180] width 30 height 10
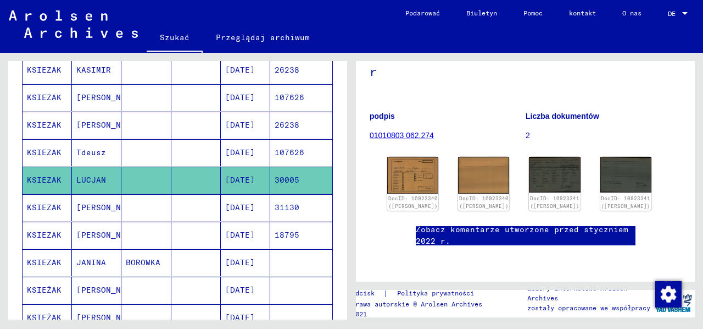
scroll to position [103, 0]
click at [417, 170] on img at bounding box center [413, 175] width 54 height 38
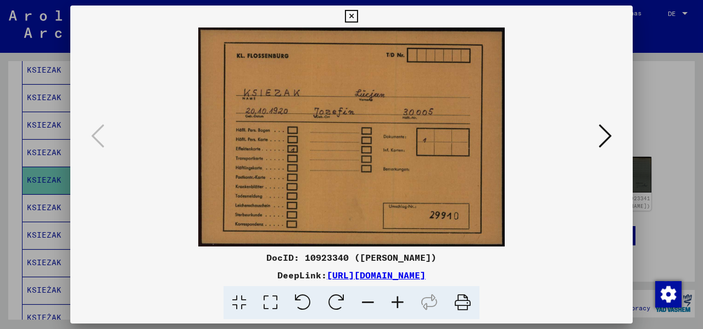
click at [612, 135] on icon at bounding box center [605, 136] width 13 height 26
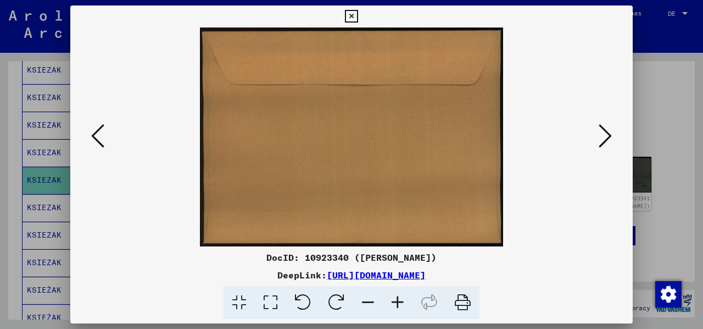
click at [612, 135] on icon at bounding box center [605, 136] width 13 height 26
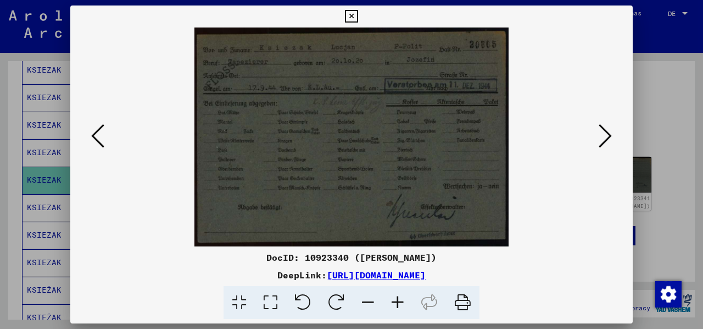
click at [612, 135] on icon at bounding box center [605, 136] width 13 height 26
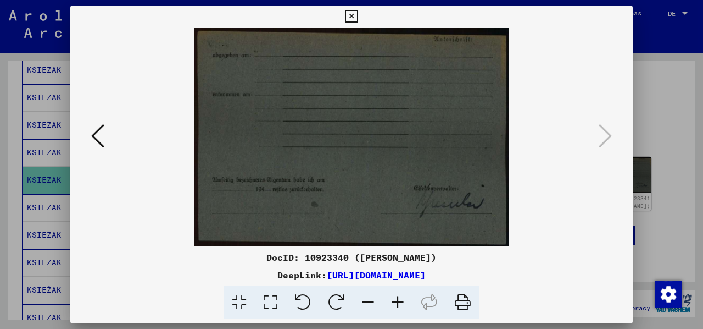
click at [347, 17] on icon at bounding box center [351, 16] width 13 height 13
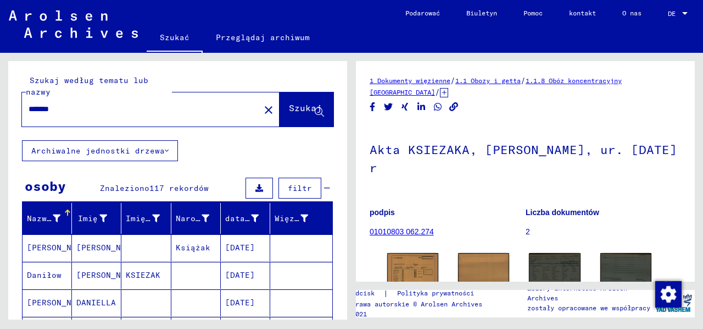
scroll to position [20, 0]
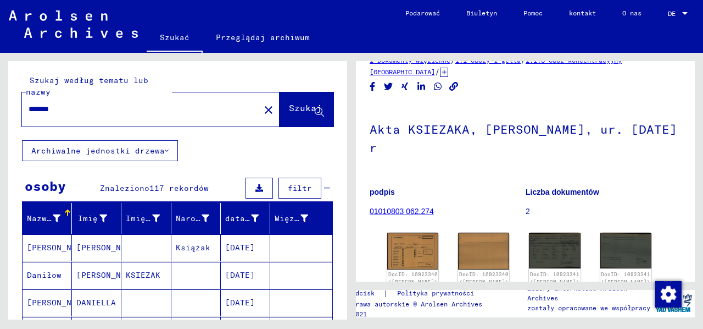
click at [417, 209] on font "01010803 062.274" at bounding box center [402, 211] width 64 height 9
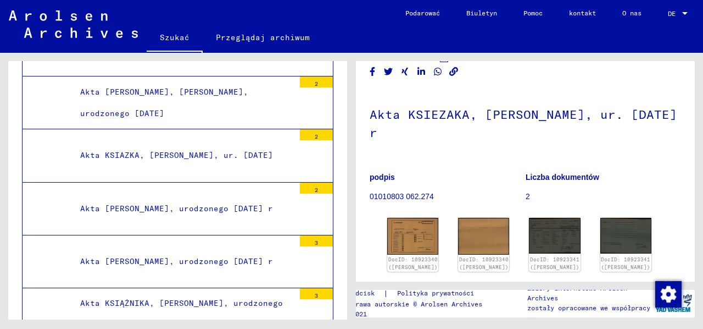
scroll to position [254, 0]
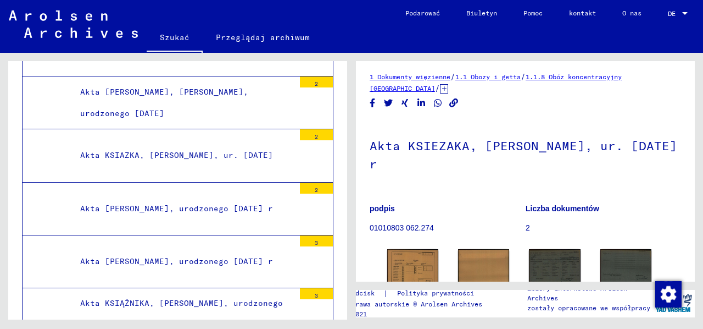
scroll to position [0, 0]
